Goal: Task Accomplishment & Management: Manage account settings

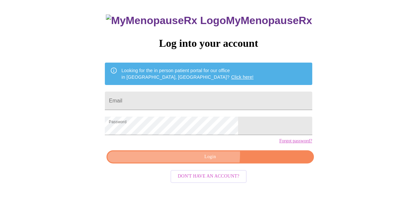
click at [209, 161] on span "Login" at bounding box center [210, 157] width 192 height 8
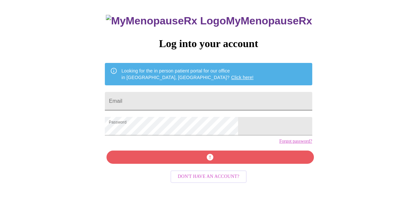
click at [186, 97] on input "Email" at bounding box center [208, 101] width 207 height 18
type input "[PERSON_NAME][EMAIL_ADDRESS][DOMAIN_NAME]"
click at [207, 171] on div "MyMenopauseRx Log into your account Looking for the in person patient portal fo…" at bounding box center [208, 102] width 220 height 197
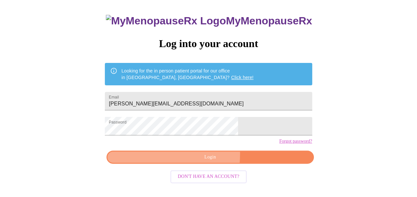
click at [162, 162] on span "Login" at bounding box center [210, 157] width 192 height 8
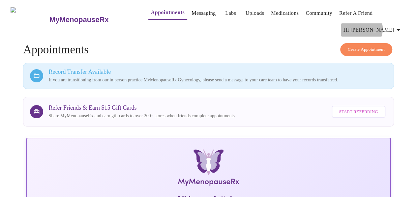
click at [388, 26] on span "Hi [PERSON_NAME]" at bounding box center [373, 29] width 59 height 9
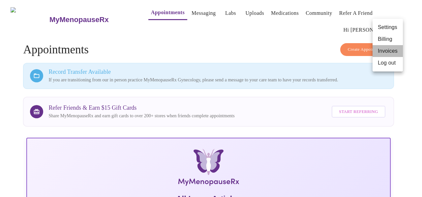
click at [384, 52] on li "Invoices" at bounding box center [388, 51] width 30 height 12
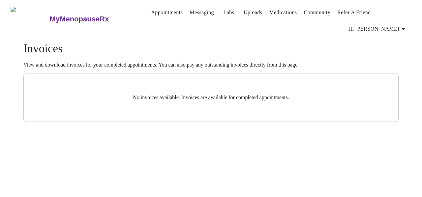
click at [391, 24] on span "Hi [PERSON_NAME]" at bounding box center [378, 28] width 59 height 9
click at [386, 25] on li "Billing" at bounding box center [393, 26] width 30 height 12
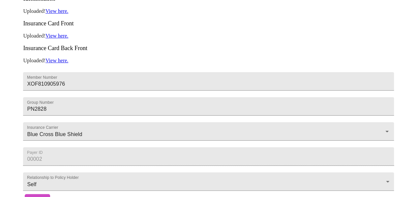
scroll to position [190, 0]
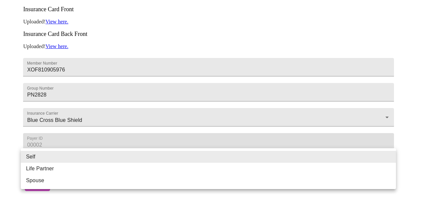
click at [157, 162] on body "MyMenopauseRx Appointments Messaging Labs Uploads Medications Community Refer a…" at bounding box center [211, 8] width 417 height 371
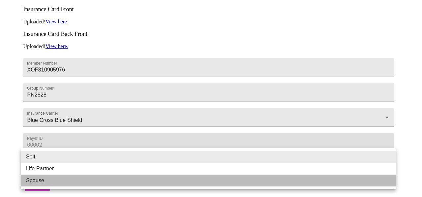
click at [36, 178] on li "Spouse" at bounding box center [209, 181] width 376 height 12
type input "Spouse"
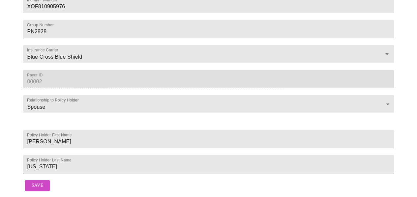
scroll to position [260, 0]
click at [34, 182] on span "Save" at bounding box center [37, 186] width 12 height 8
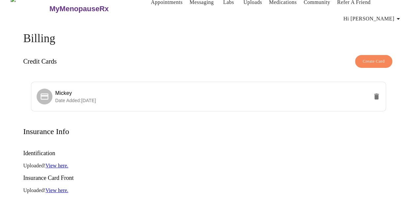
scroll to position [0, 0]
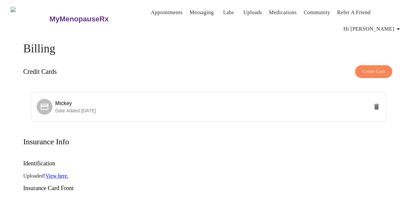
click at [271, 8] on link "Medications" at bounding box center [283, 12] width 28 height 9
